Goal: Information Seeking & Learning: Learn about a topic

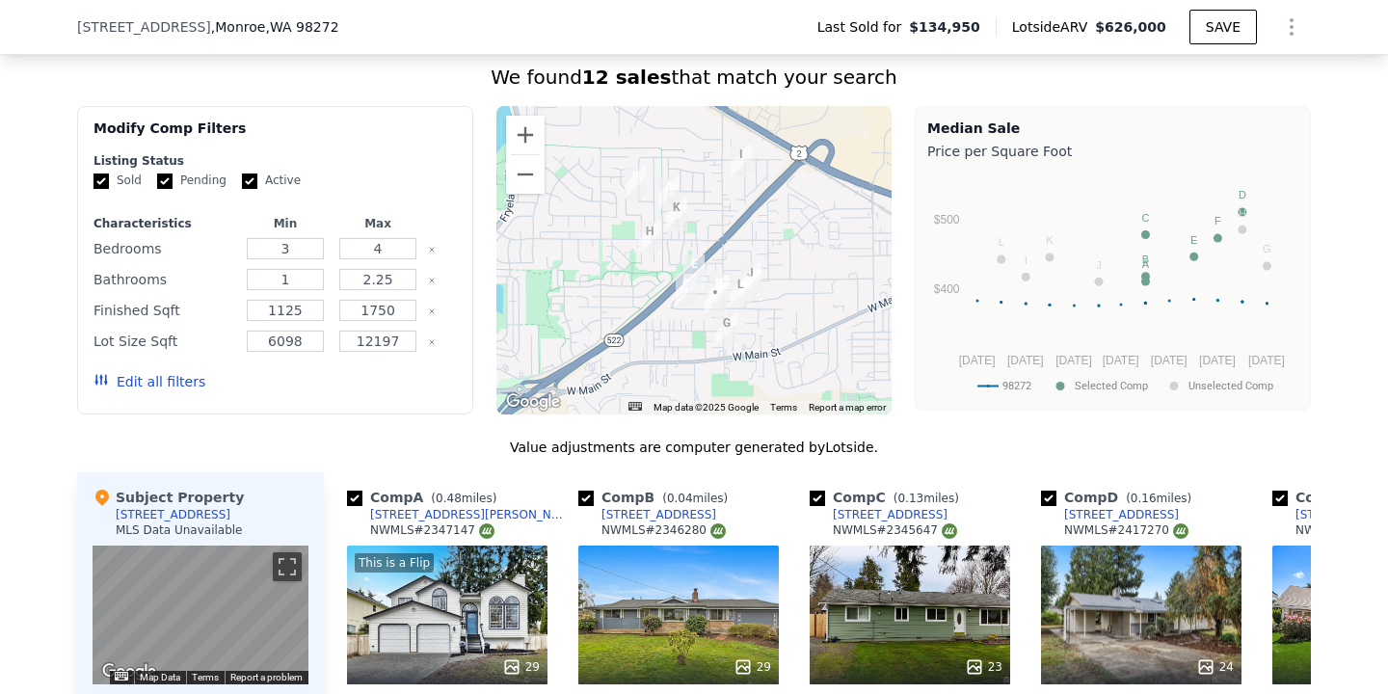
scroll to position [622, 0]
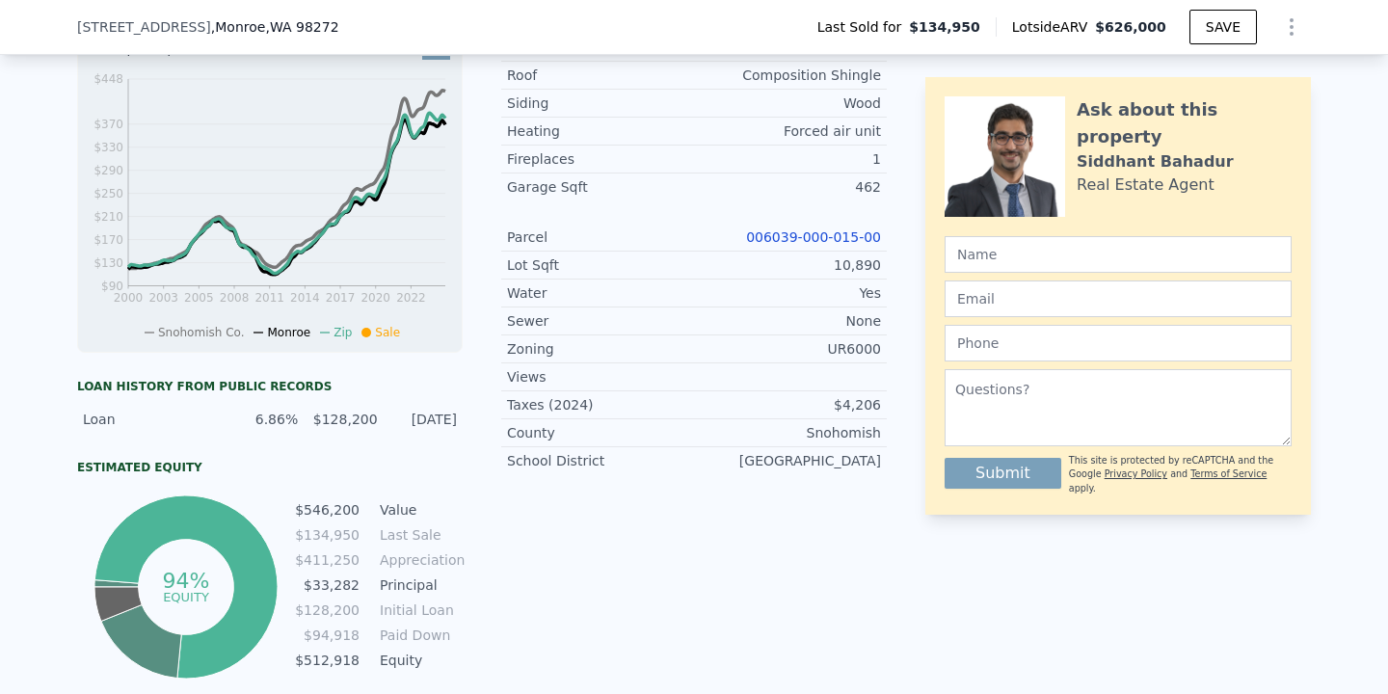
type input "2.5"
checkbox input "false"
checkbox input "true"
type input "$ 623,000"
type input "$ 431,693"
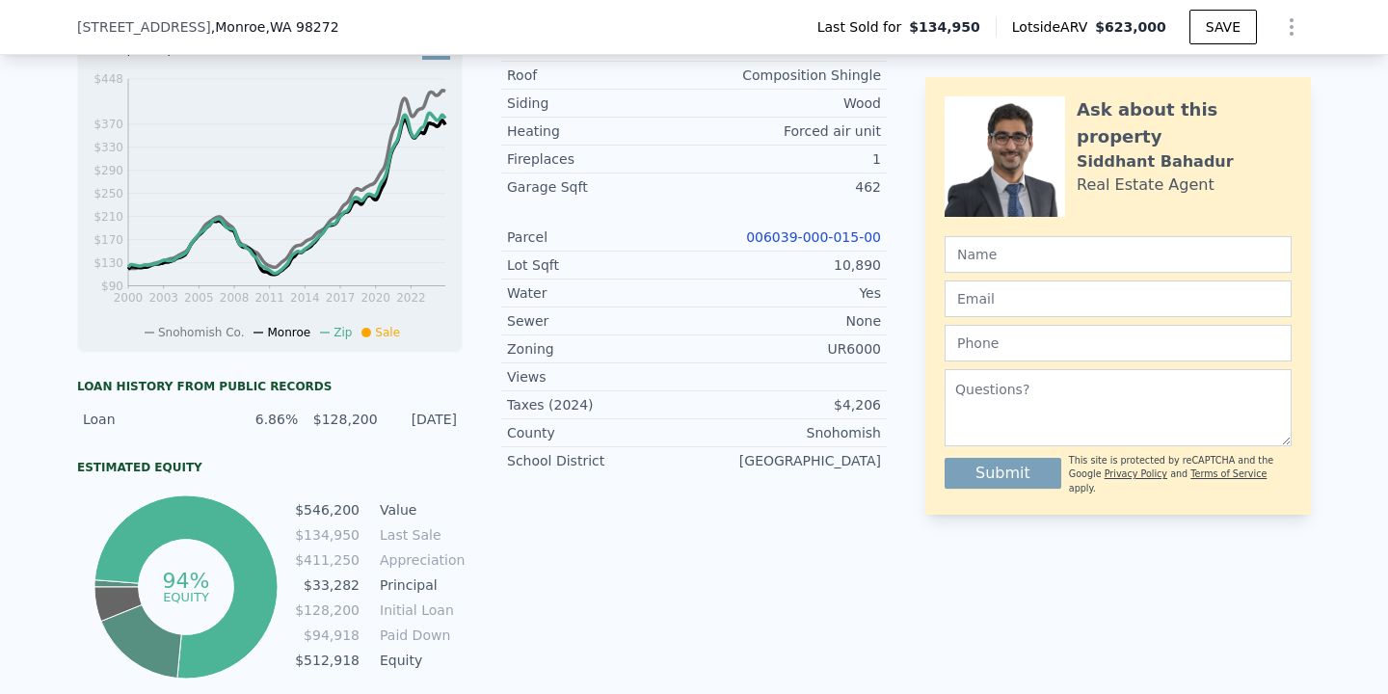
scroll to position [0, 0]
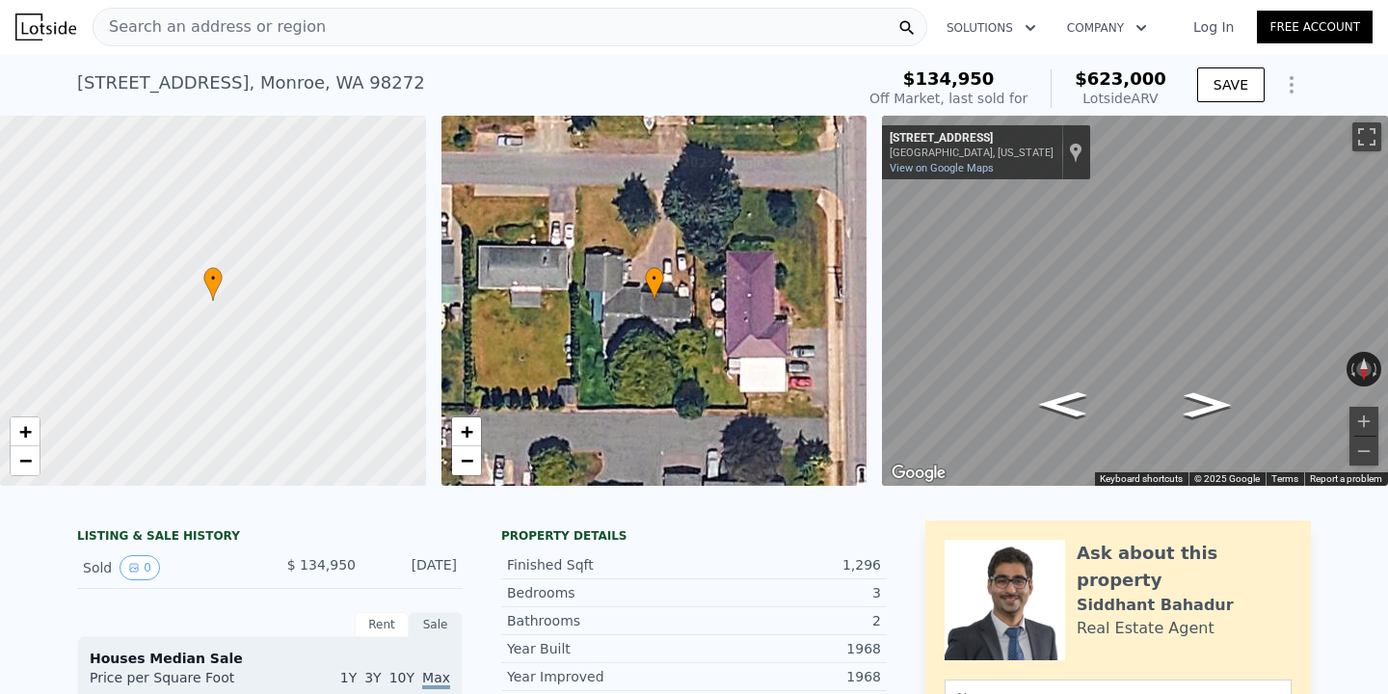
click at [359, 15] on div "Search an address or region" at bounding box center [510, 27] width 834 height 39
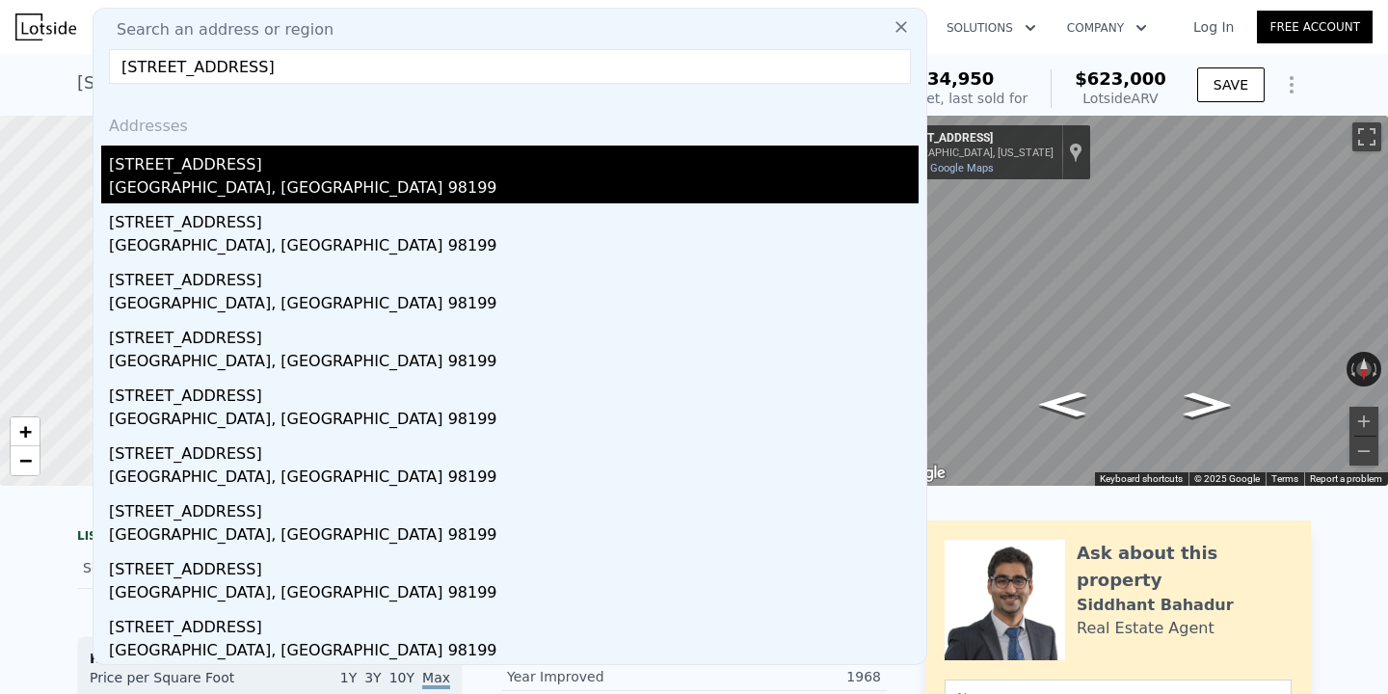
type input "[STREET_ADDRESS]"
click at [377, 167] on div "[STREET_ADDRESS]" at bounding box center [513, 160] width 809 height 31
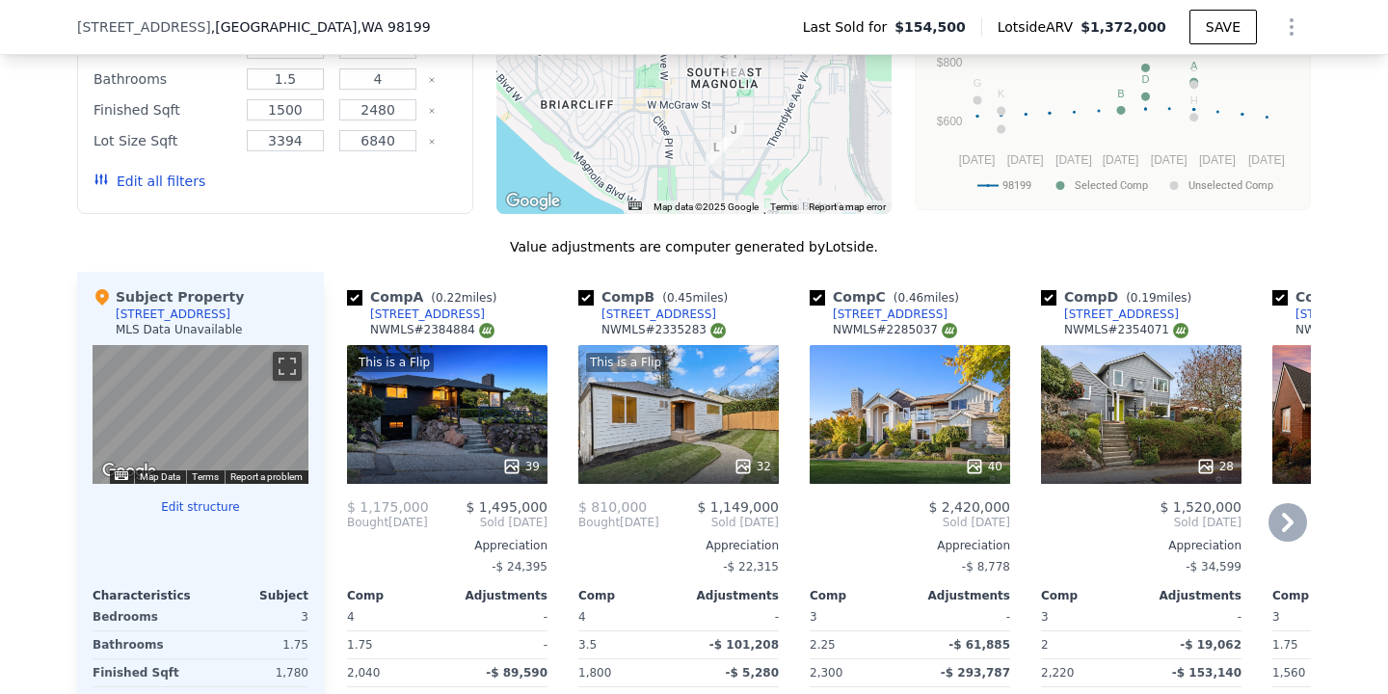
scroll to position [1959, 0]
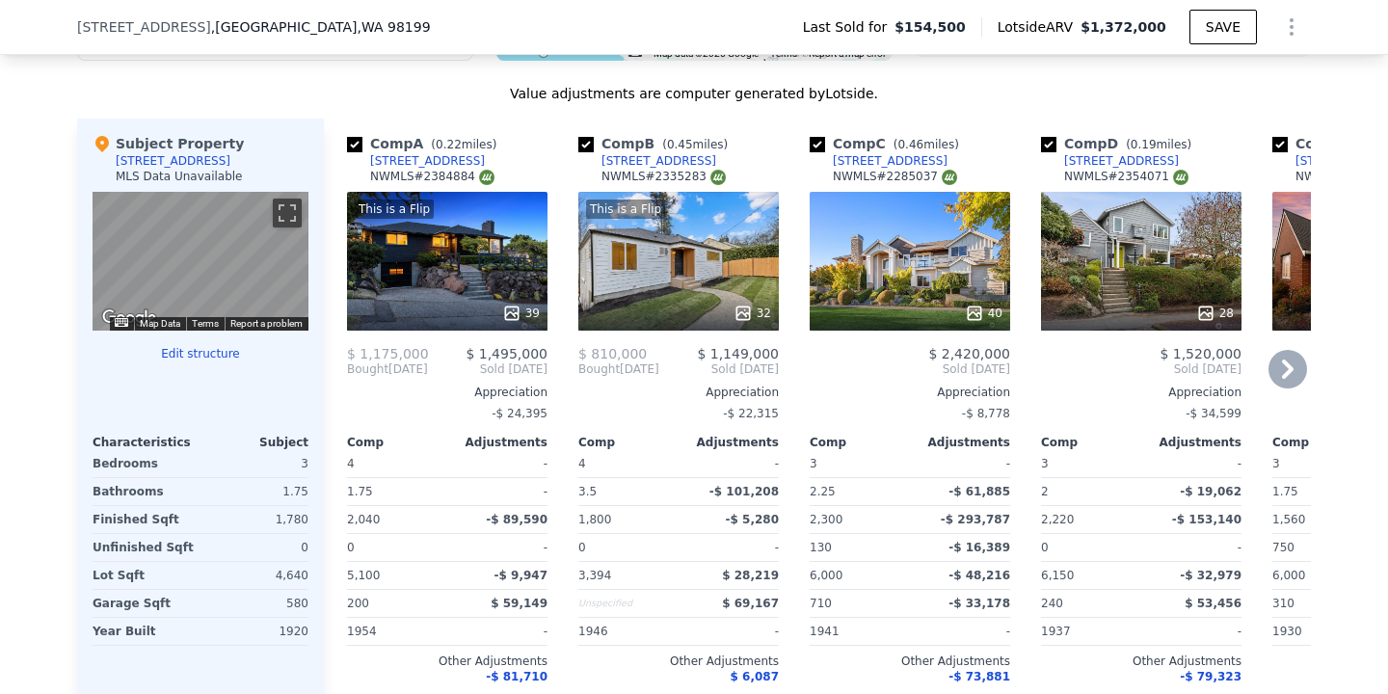
click at [1281, 375] on icon at bounding box center [1287, 369] width 39 height 39
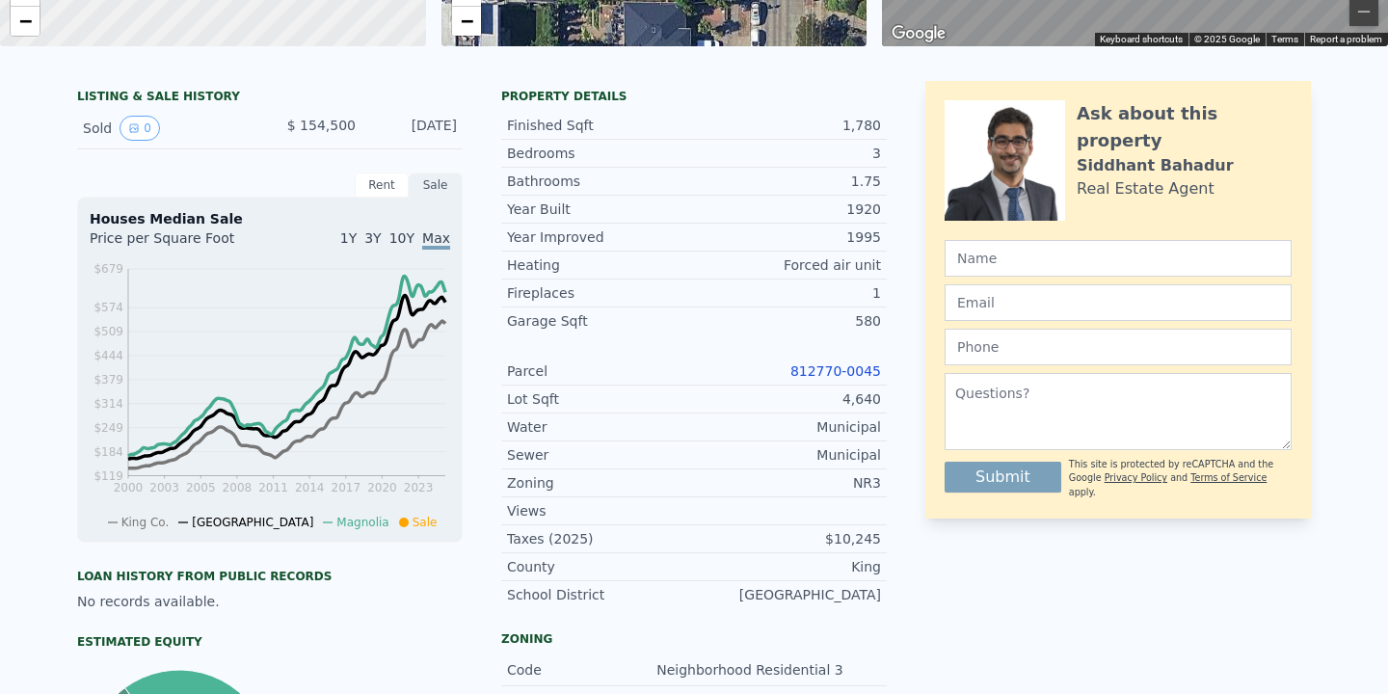
scroll to position [0, 0]
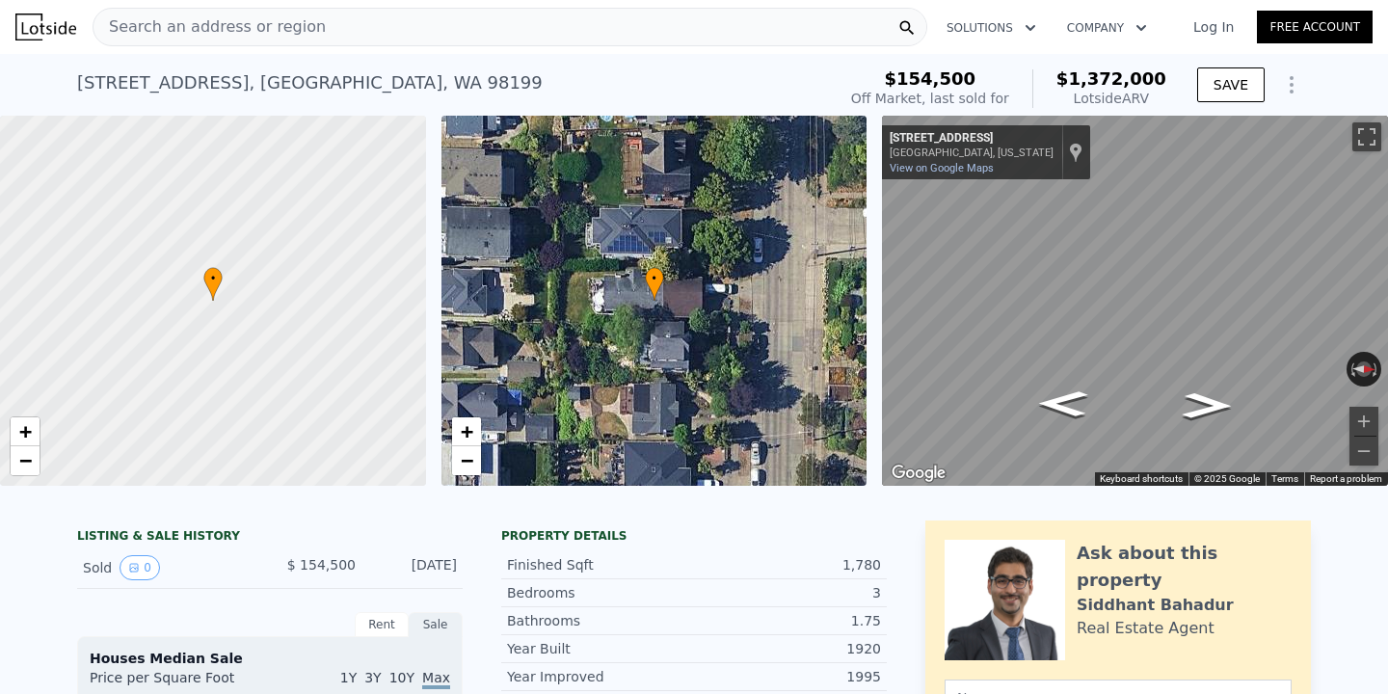
click at [327, 24] on div "Search an address or region" at bounding box center [510, 27] width 834 height 39
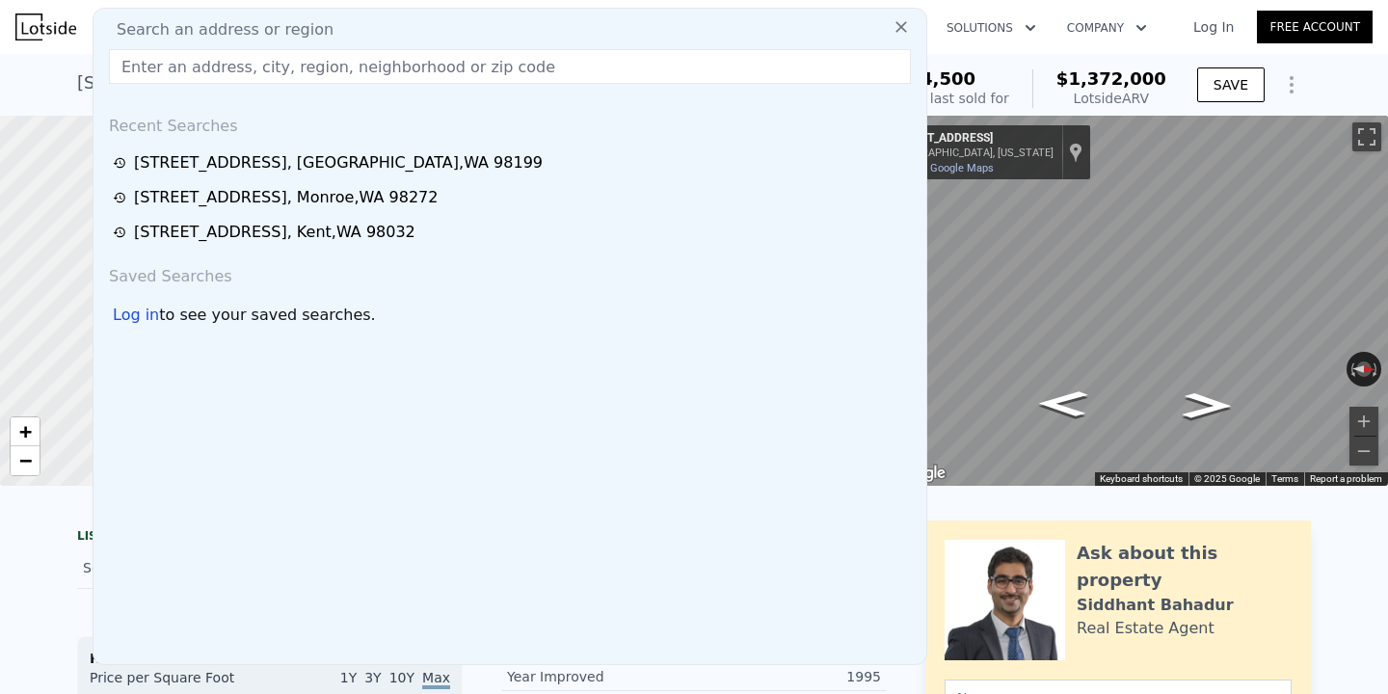
click at [479, 60] on input "text" at bounding box center [510, 66] width 802 height 35
paste input "[STREET_ADDRESS]"
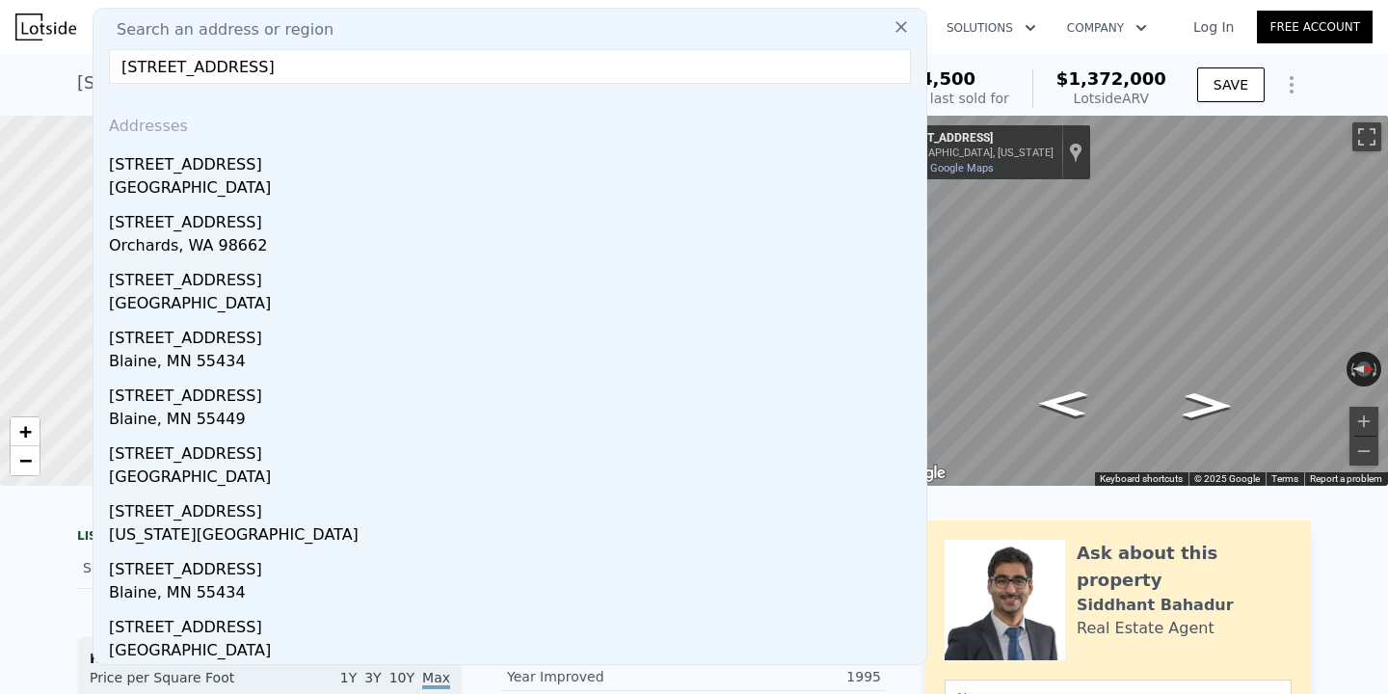
type input "[STREET_ADDRESS]"
click at [345, 183] on div "[GEOGRAPHIC_DATA]" at bounding box center [513, 189] width 809 height 27
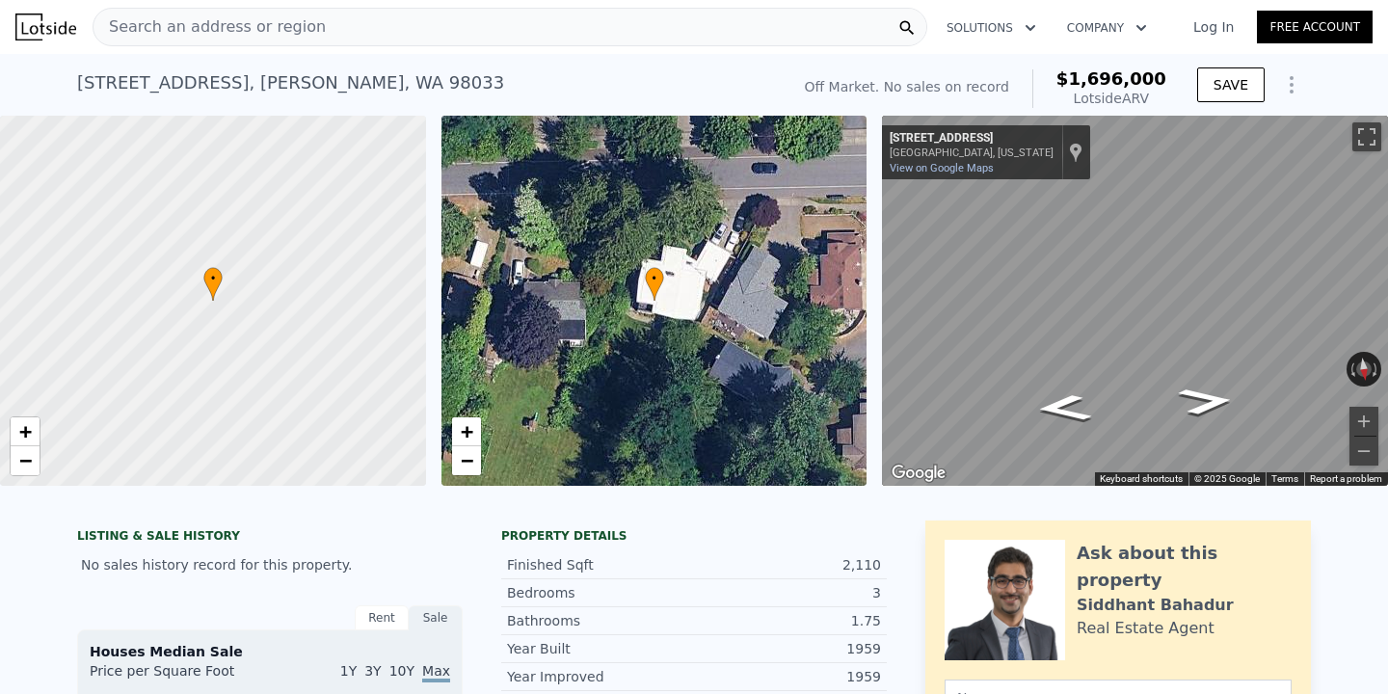
click at [463, 28] on div "Search an address or region" at bounding box center [510, 27] width 834 height 39
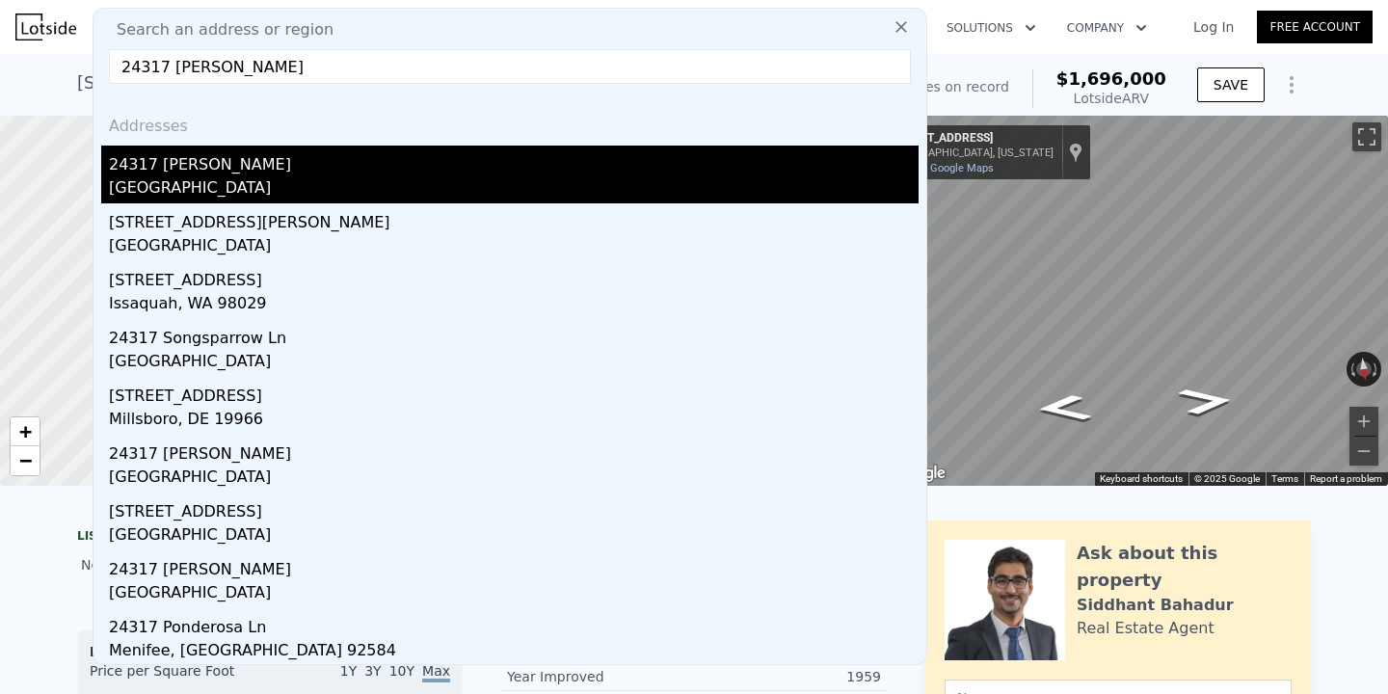
type input "24317 [PERSON_NAME]"
click at [120, 186] on div "[GEOGRAPHIC_DATA]" at bounding box center [513, 189] width 809 height 27
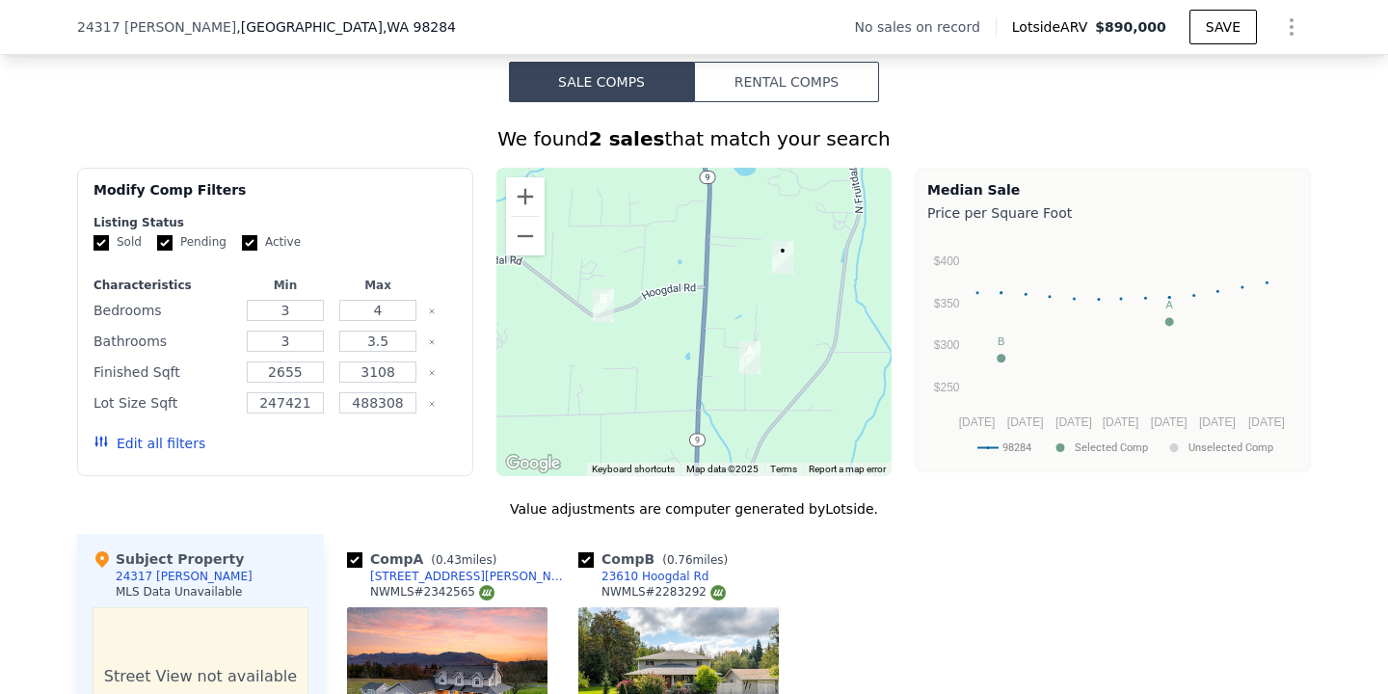
scroll to position [975, 0]
